Goal: Task Accomplishment & Management: Complete application form

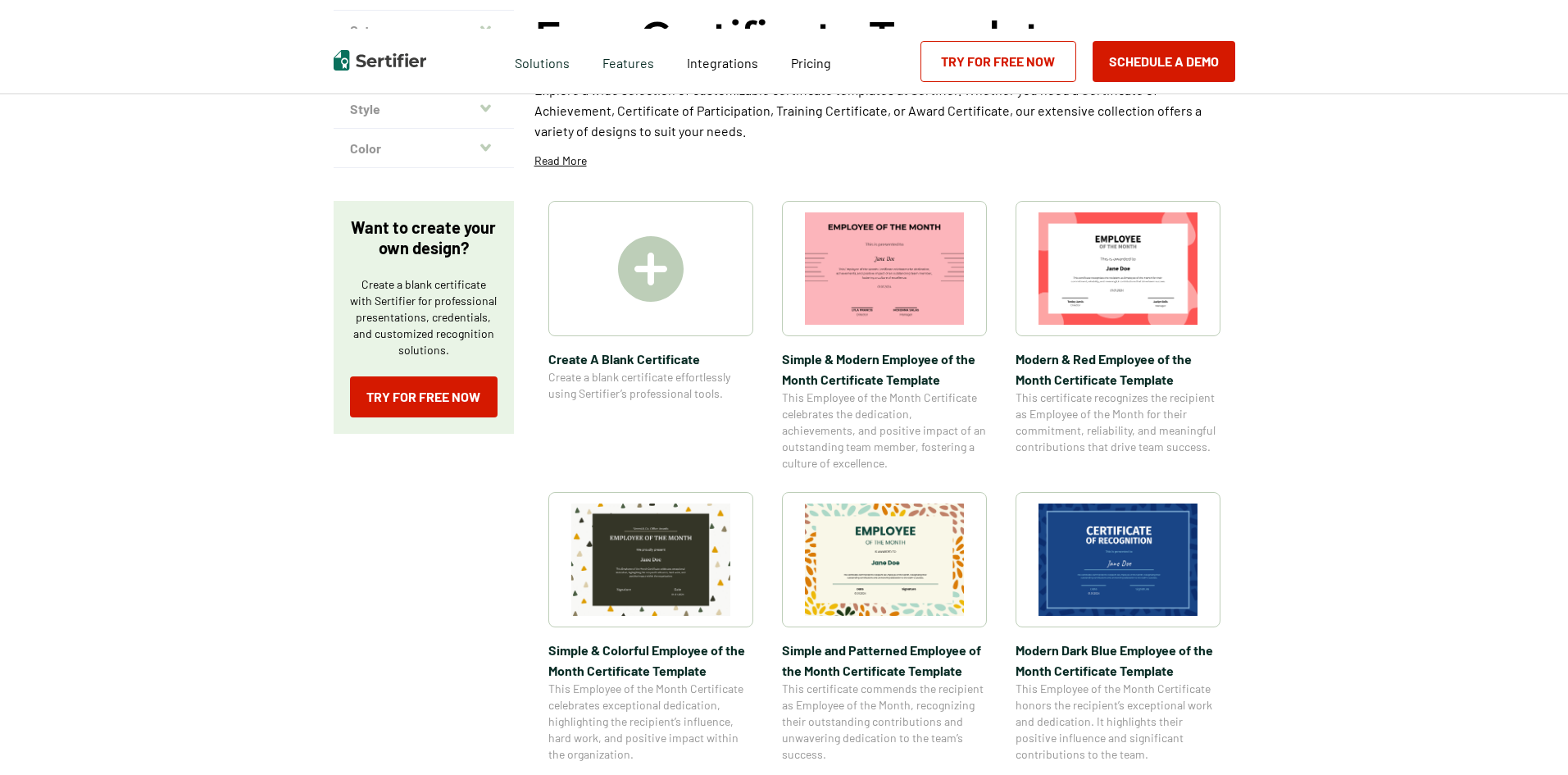
scroll to position [164, 0]
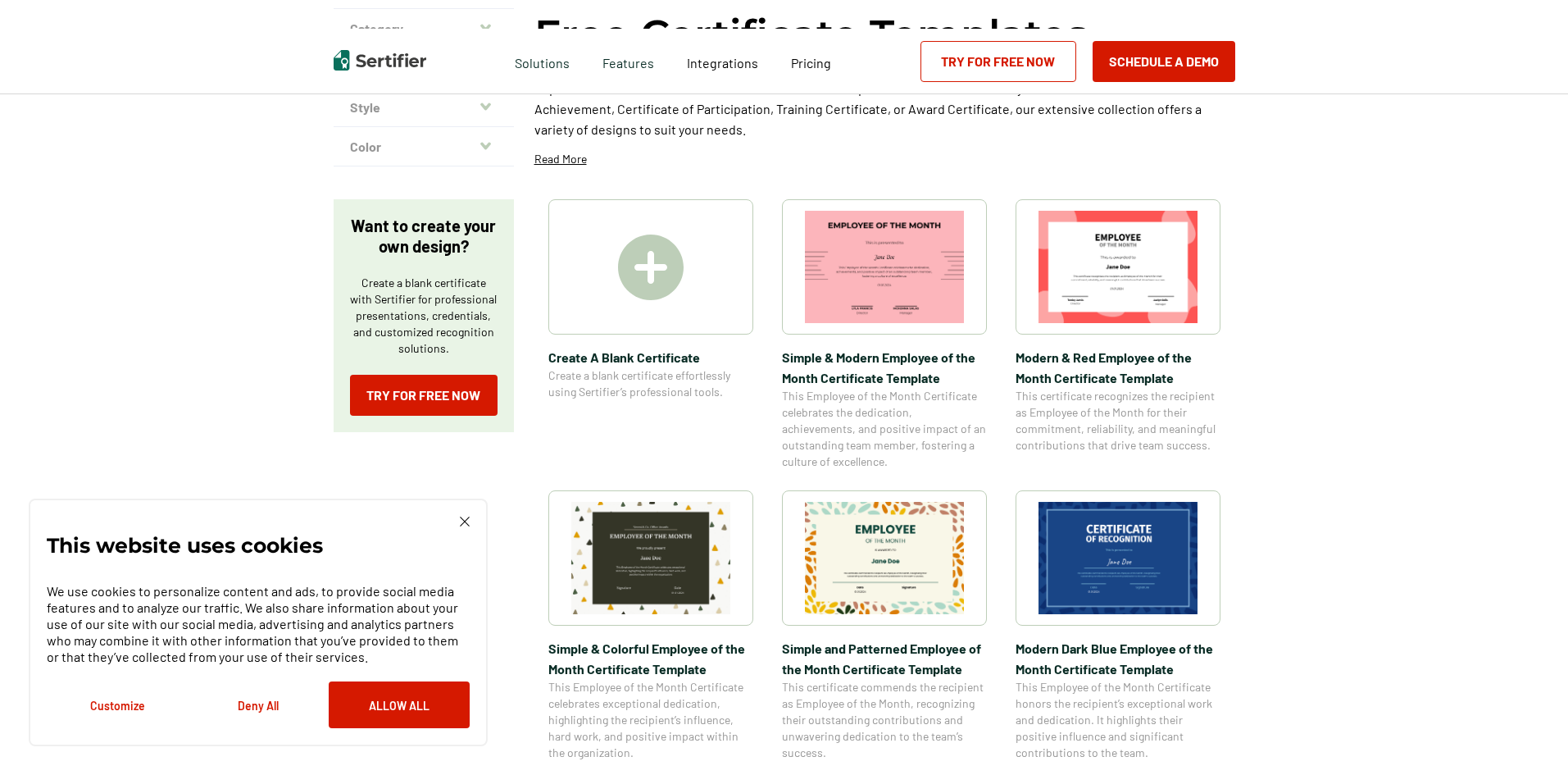
click at [633, 268] on img at bounding box center [651, 267] width 66 height 66
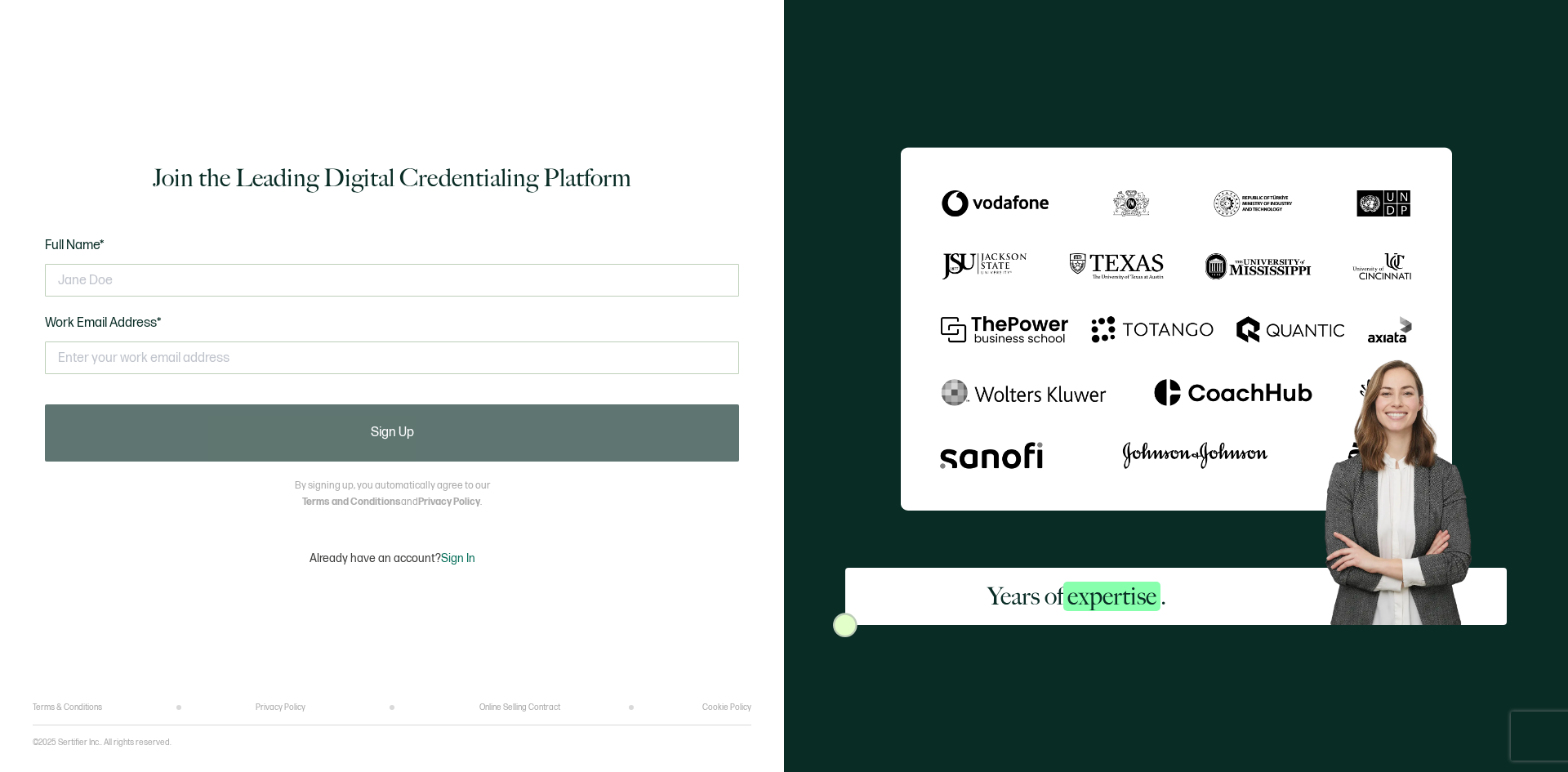
click at [949, 129] on div "Years of expertise ." at bounding box center [1176, 386] width 784 height 772
